Goal: Submit feedback/report problem

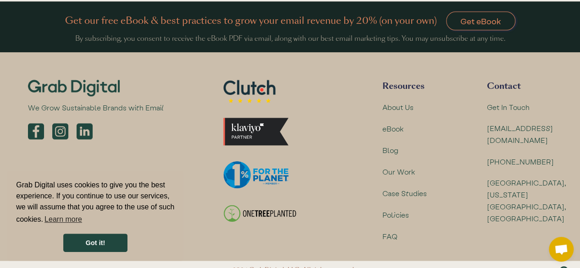
scroll to position [2308, 0]
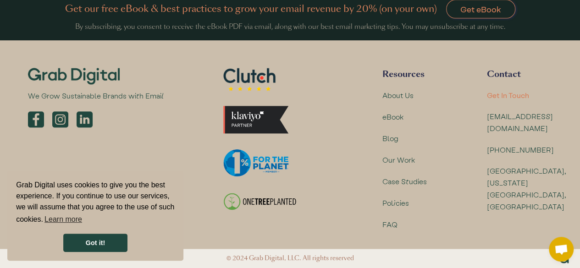
click at [507, 97] on div "Get In Touch" at bounding box center [508, 95] width 42 height 12
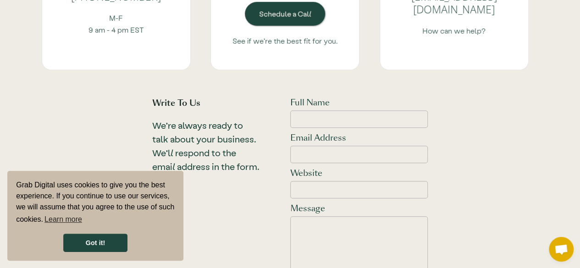
scroll to position [321, 0]
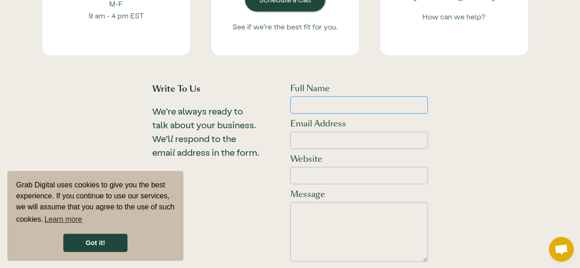
click at [305, 107] on input "Full Name" at bounding box center [359, 104] width 138 height 17
type input "Ian Mokua"
type input "ian@smartblasts.co"
type input "https://smartblasts.co"
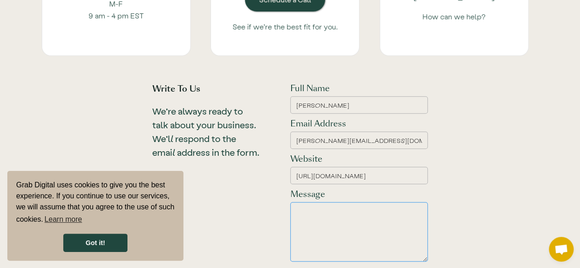
paste textarea "Hello, I'm Ian, and I’m excited to share a smarter way to help your marketing a…"
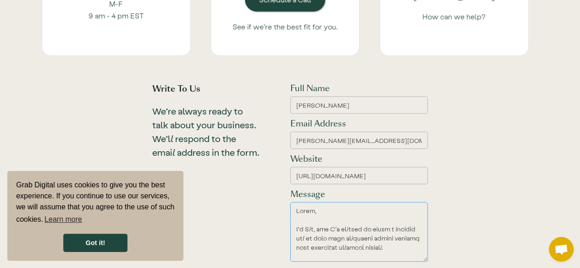
scroll to position [356, 0]
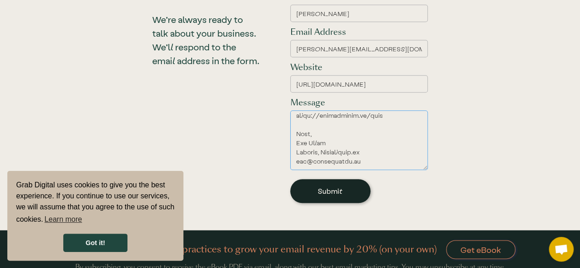
type textarea "Hello, I'm Ian, and I’m excited to share a smarter way to help your marketing a…"
click at [328, 196] on input "Submit" at bounding box center [330, 191] width 80 height 24
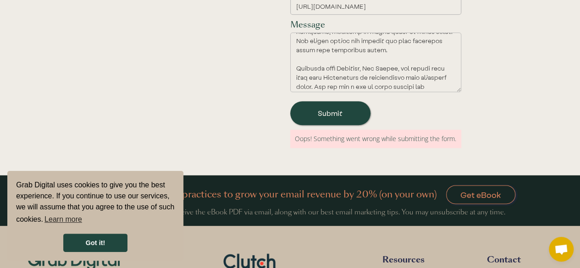
scroll to position [292, 0]
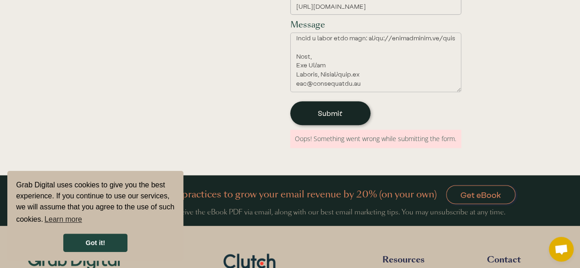
drag, startPoint x: 358, startPoint y: 110, endPoint x: 317, endPoint y: 113, distance: 41.8
click at [357, 110] on input "Submit" at bounding box center [330, 113] width 80 height 24
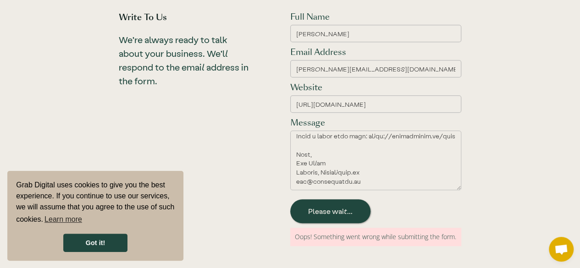
type input "Submit"
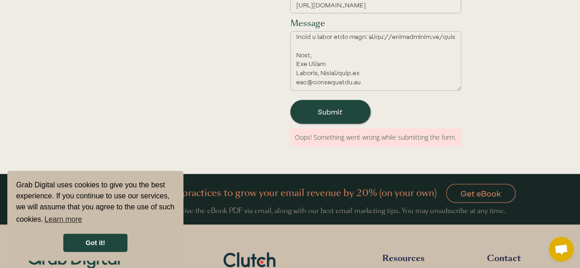
scroll to position [536, 0]
